Goal: Find specific page/section: Find specific page/section

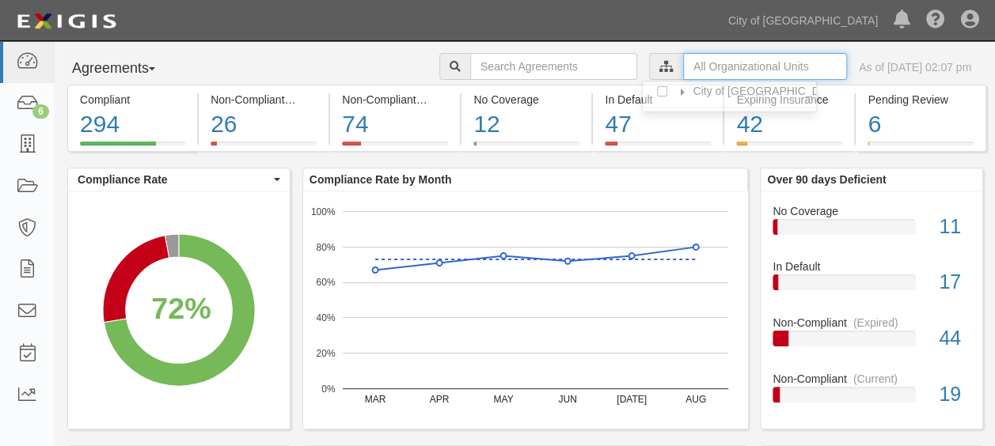
click at [740, 59] on input "text" at bounding box center [765, 66] width 164 height 27
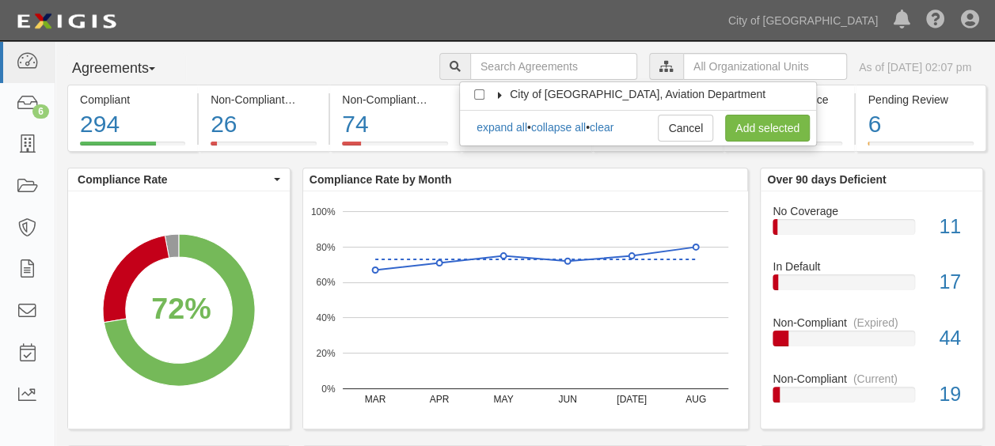
click at [502, 97] on icon at bounding box center [500, 95] width 11 height 7
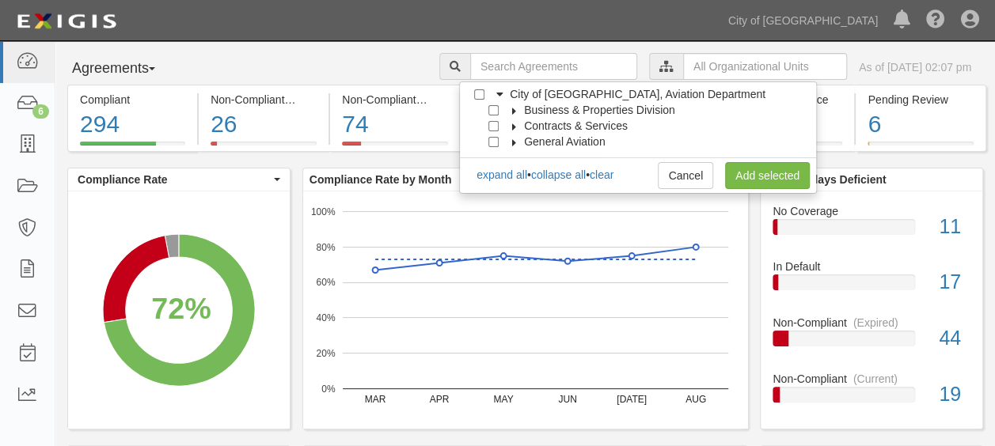
click at [515, 112] on icon at bounding box center [514, 111] width 11 height 7
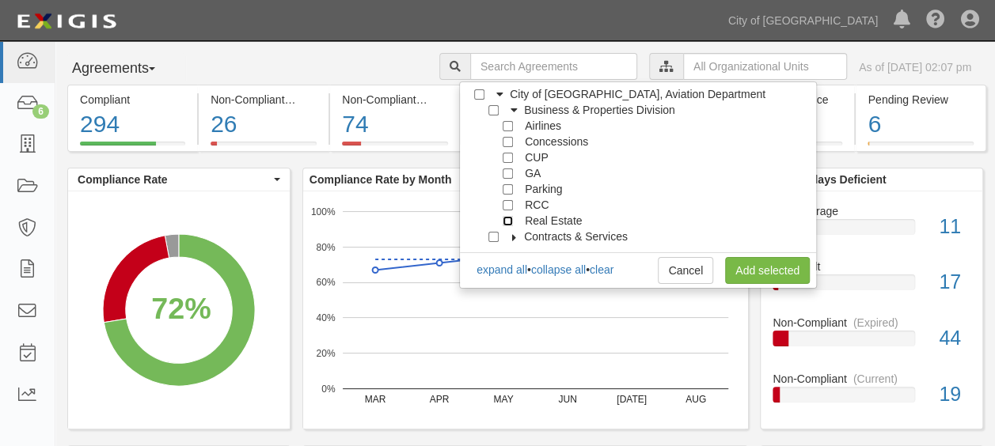
click at [503, 218] on input "Real Estate" at bounding box center [508, 221] width 10 height 10
checkbox input "true"
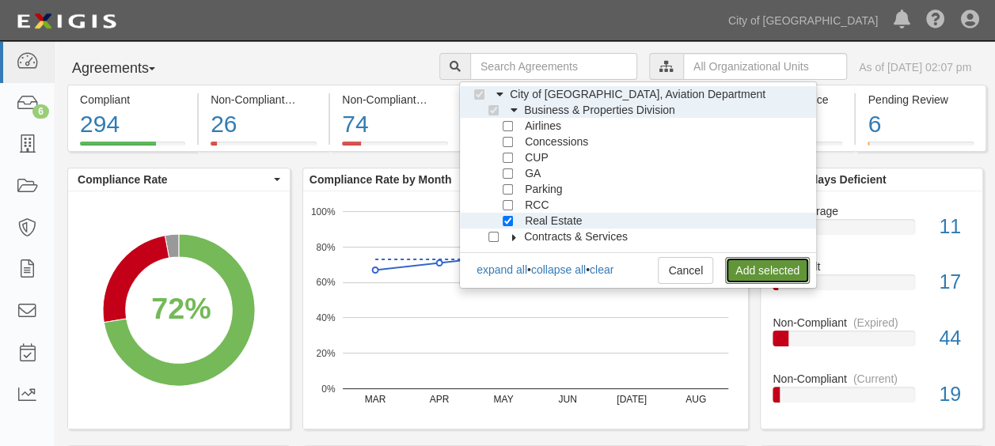
click at [780, 260] on link "Add selected" at bounding box center [767, 270] width 85 height 27
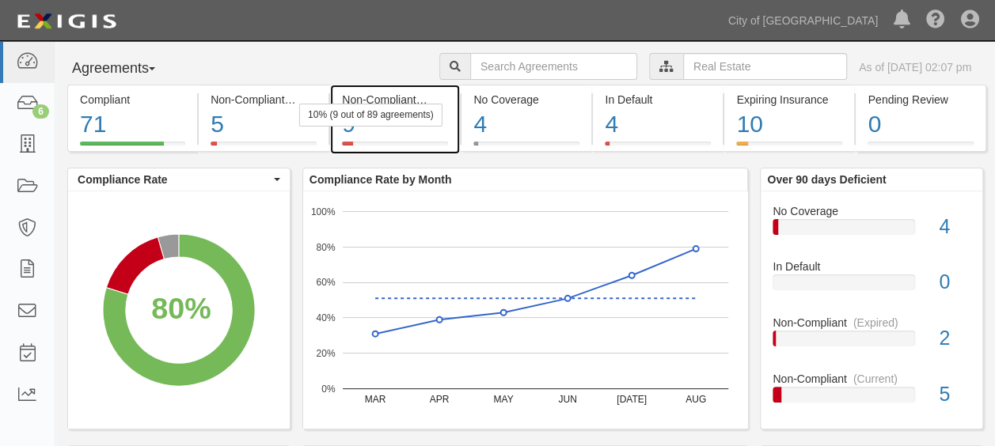
click at [362, 130] on div "9" at bounding box center [395, 125] width 106 height 34
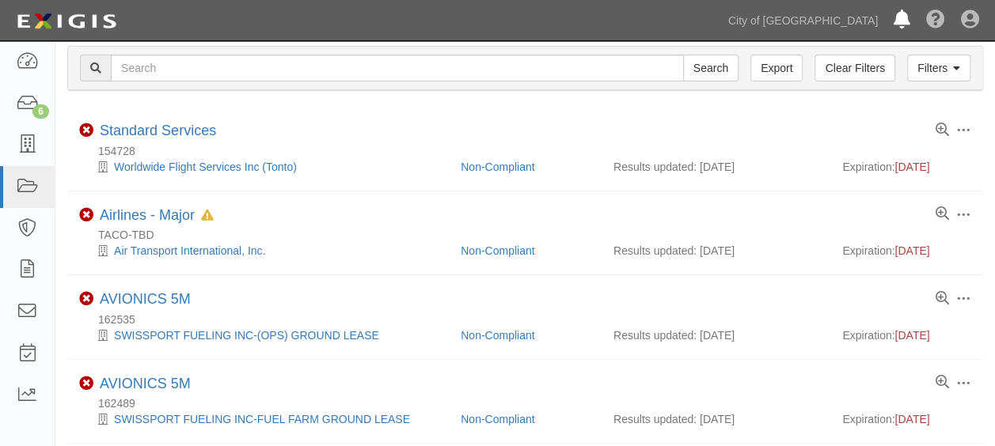
scroll to position [1, 0]
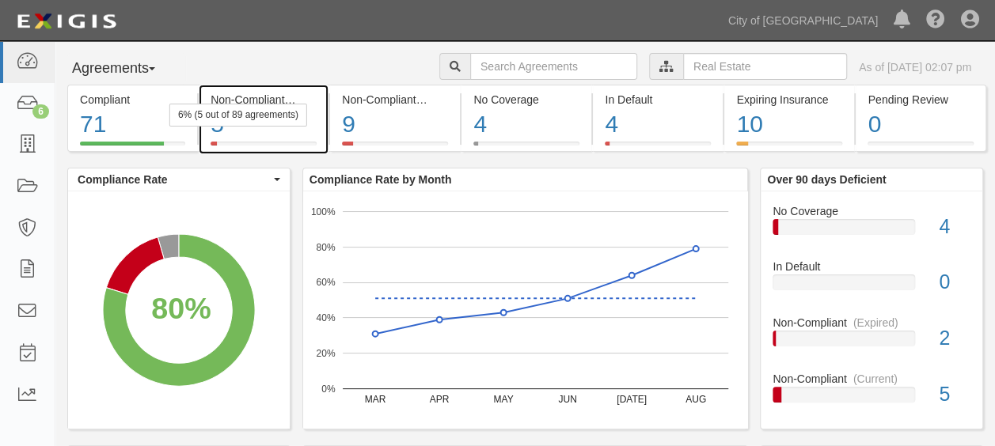
click at [244, 107] on div "6% (5 out of 89 agreements)" at bounding box center [238, 115] width 138 height 23
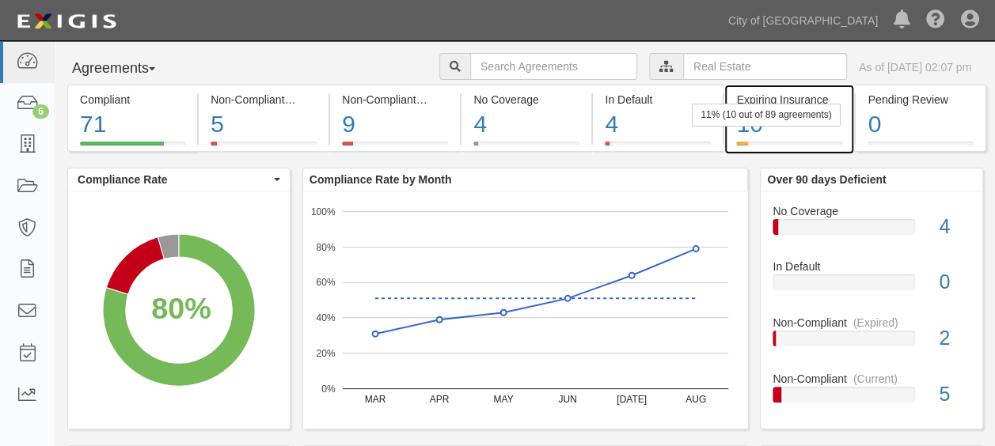
click at [806, 131] on div "10" at bounding box center [789, 125] width 106 height 34
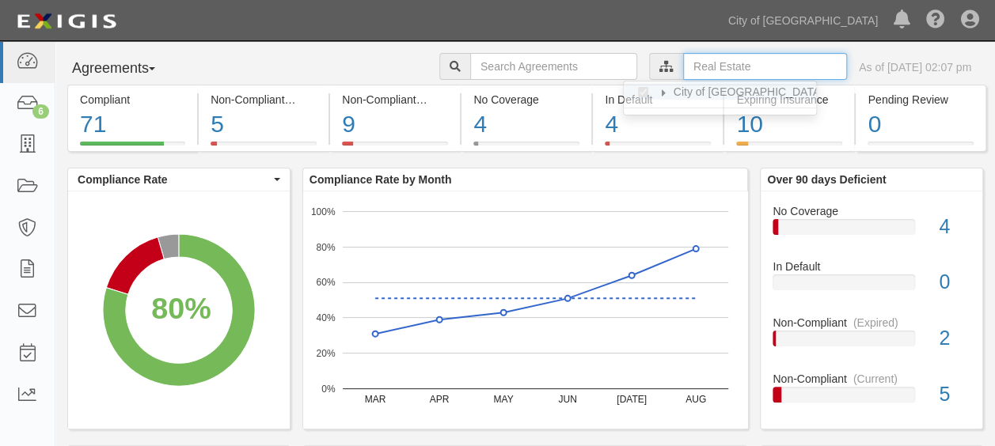
click at [683, 66] on input "text" at bounding box center [765, 66] width 164 height 27
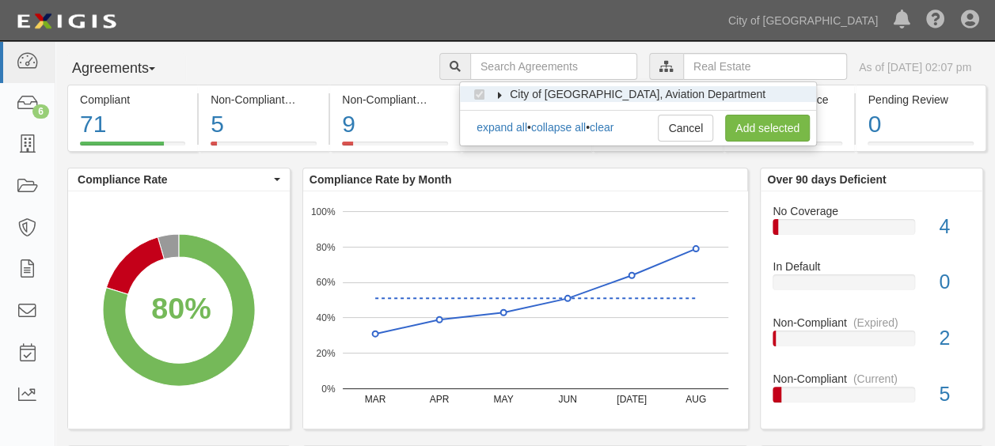
click at [501, 92] on icon at bounding box center [500, 95] width 11 height 7
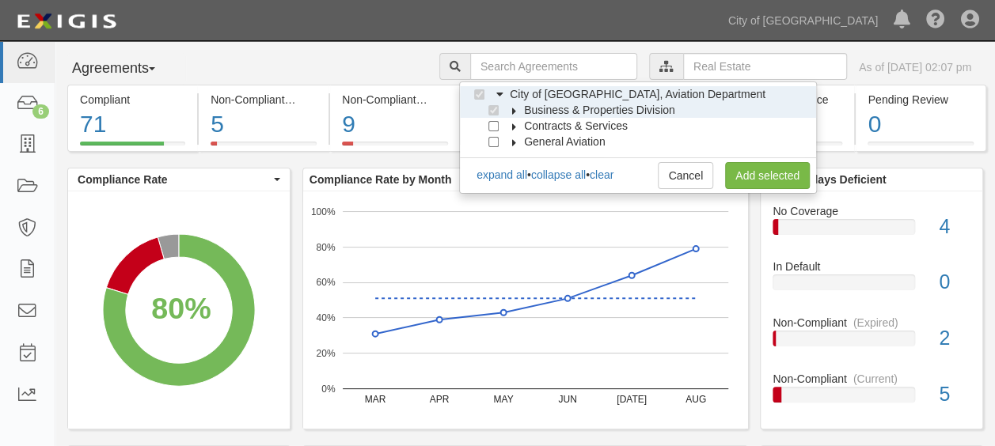
click at [518, 108] on icon at bounding box center [514, 111] width 11 height 7
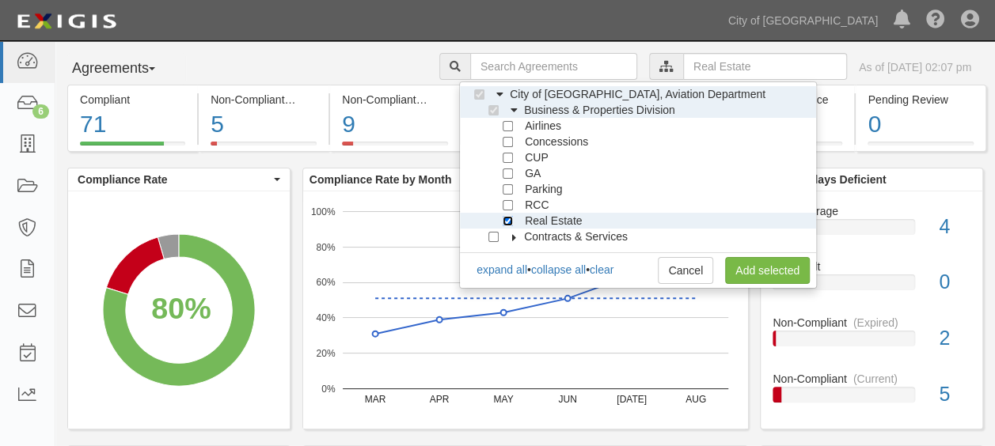
click at [507, 219] on input "Real Estate" at bounding box center [508, 221] width 10 height 10
checkbox input "false"
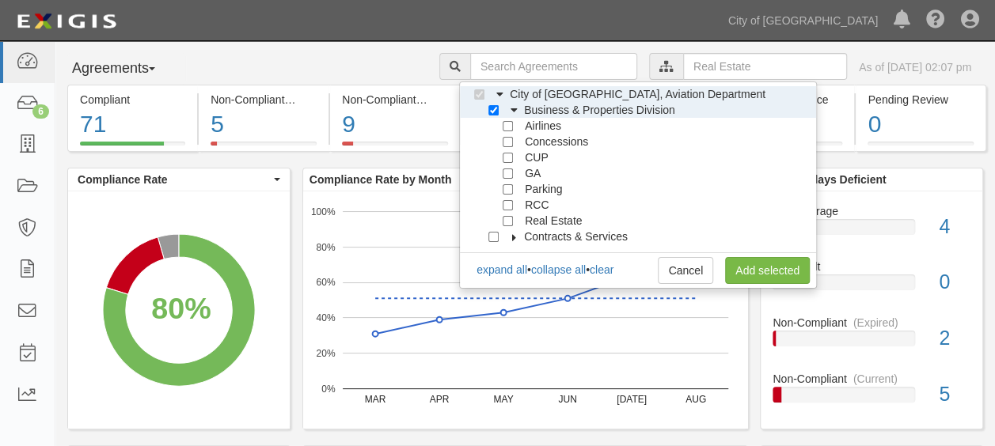
click at [510, 199] on div at bounding box center [511, 204] width 14 height 10
click at [510, 200] on input "RCC" at bounding box center [508, 205] width 10 height 10
checkbox input "true"
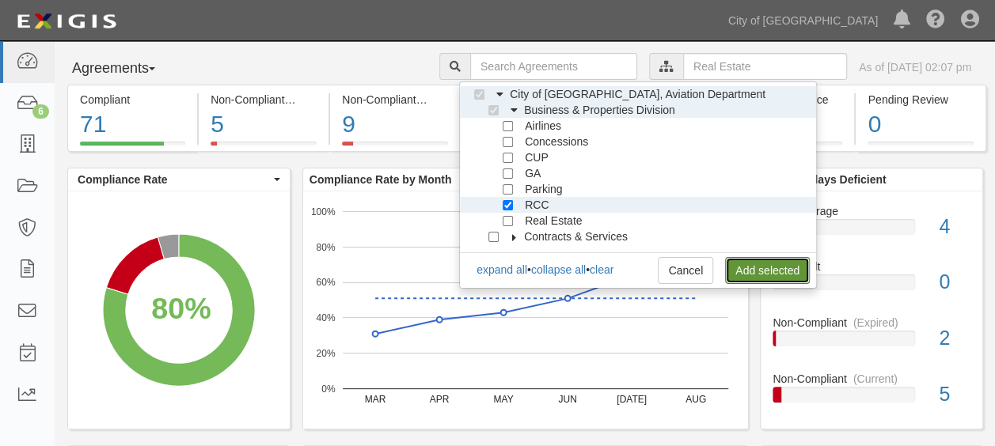
click at [742, 272] on link "Add selected" at bounding box center [767, 270] width 85 height 27
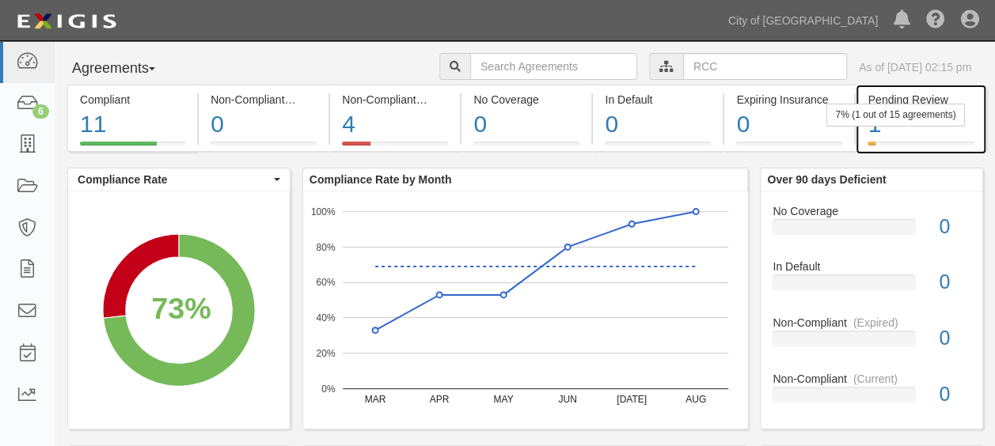
click at [897, 127] on div "1" at bounding box center [919, 125] width 105 height 34
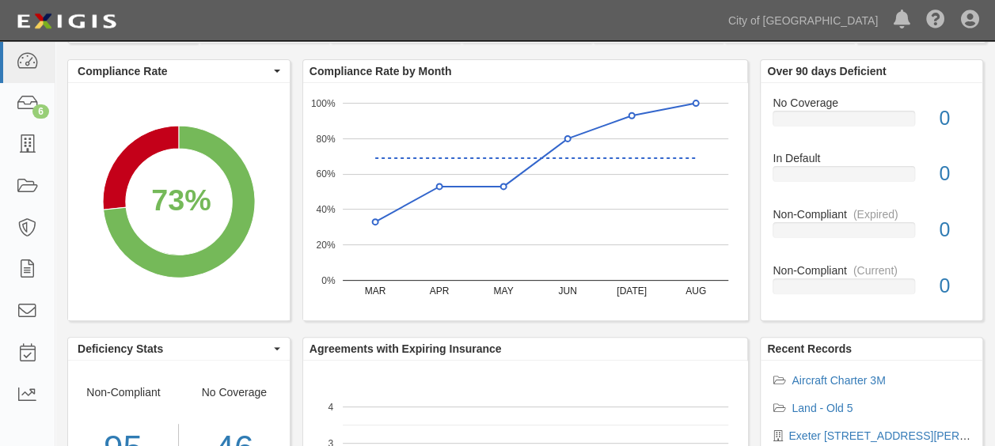
scroll to position [82, 0]
